Goal: Find contact information: Find contact information

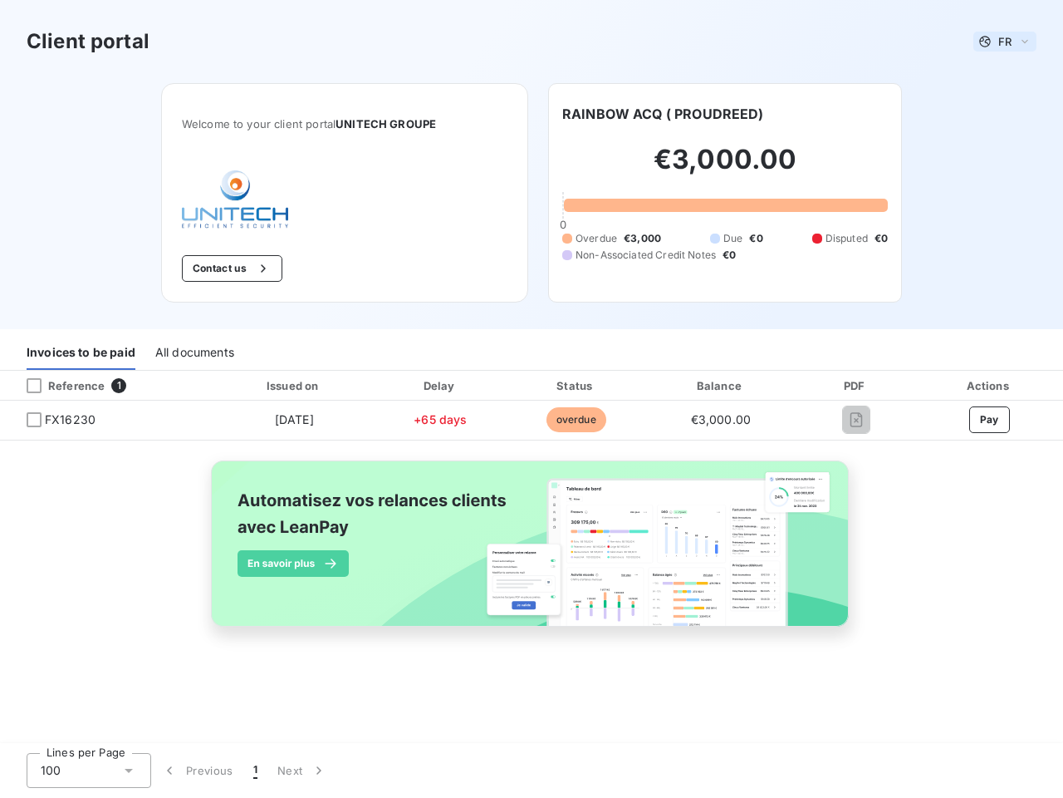
click at [1005, 42] on span "FR" at bounding box center [1005, 41] width 13 height 13
click at [230, 268] on button "Contact us" at bounding box center [232, 268] width 101 height 27
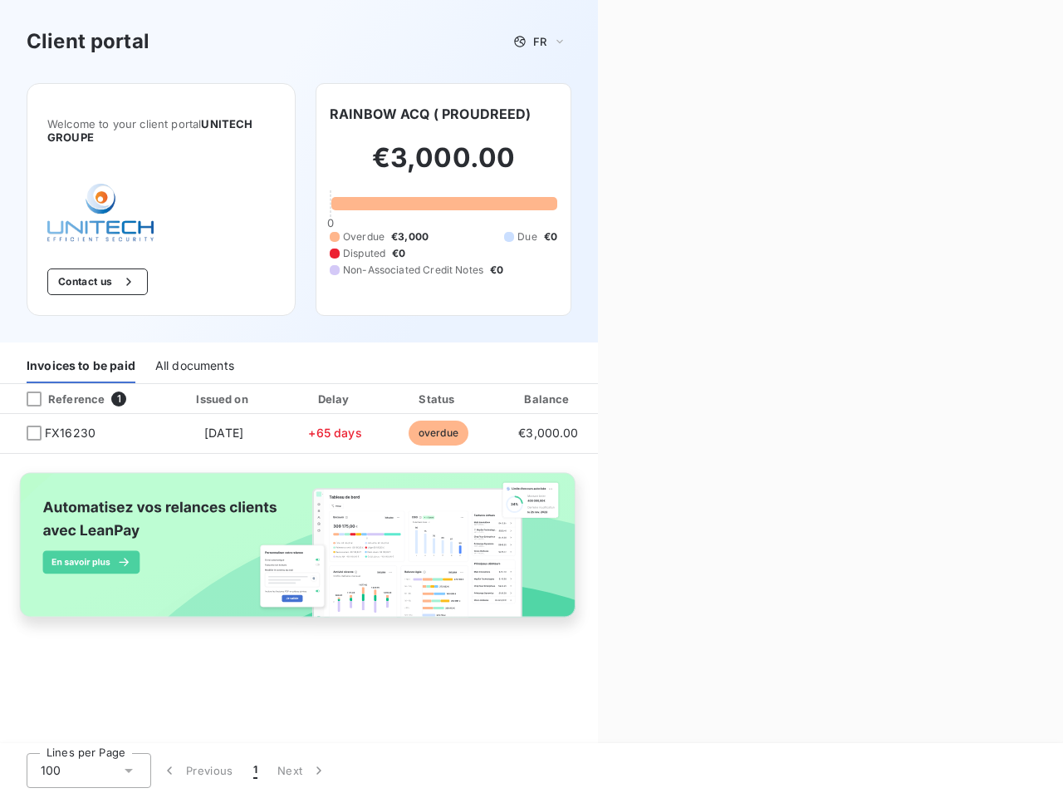
click at [663, 114] on div "Contact us Fill out the form below, and a member of our team will get back to y…" at bounding box center [830, 399] width 465 height 798
